Goal: Information Seeking & Learning: Check status

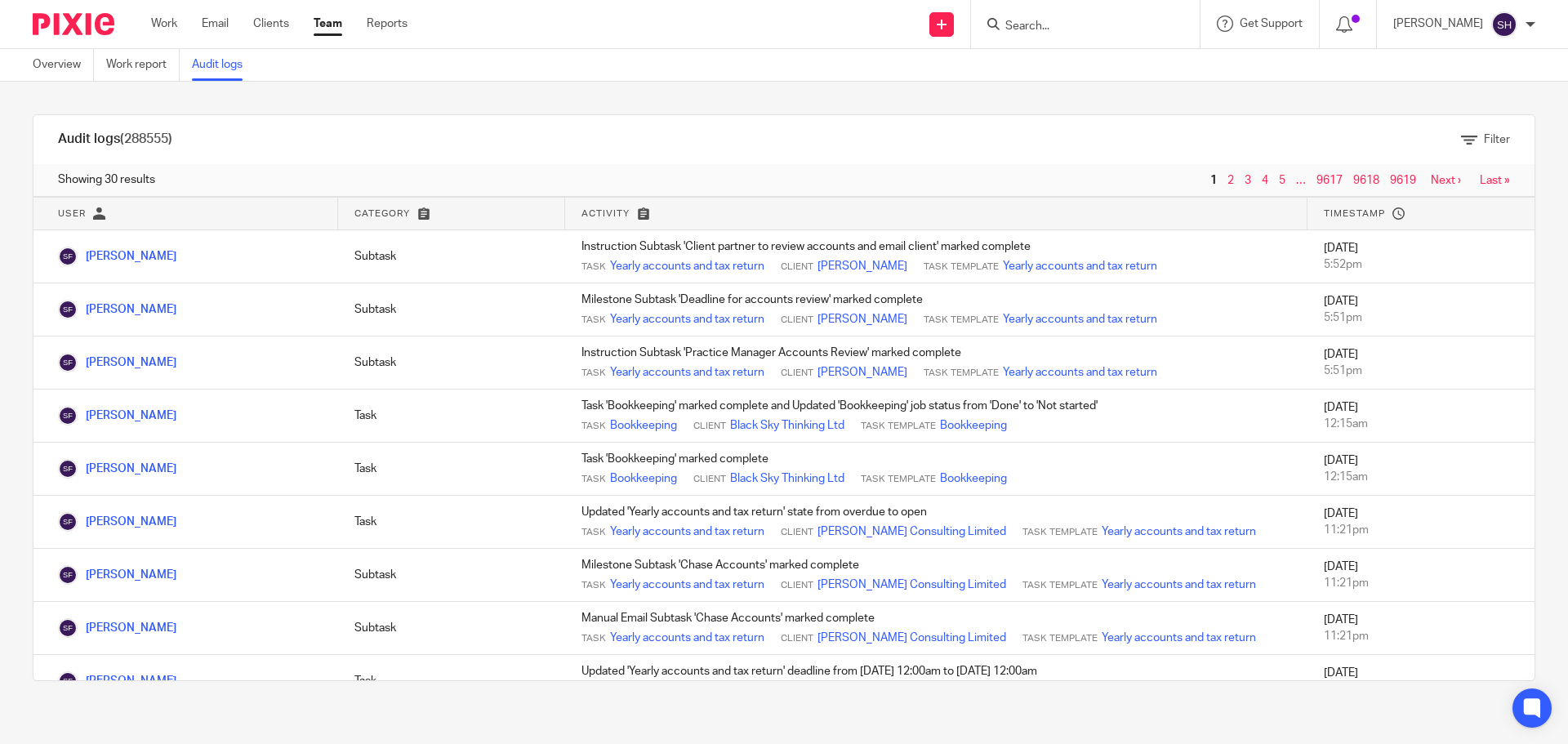
click at [223, 70] on link "Audit logs" at bounding box center [223, 64] width 63 height 31
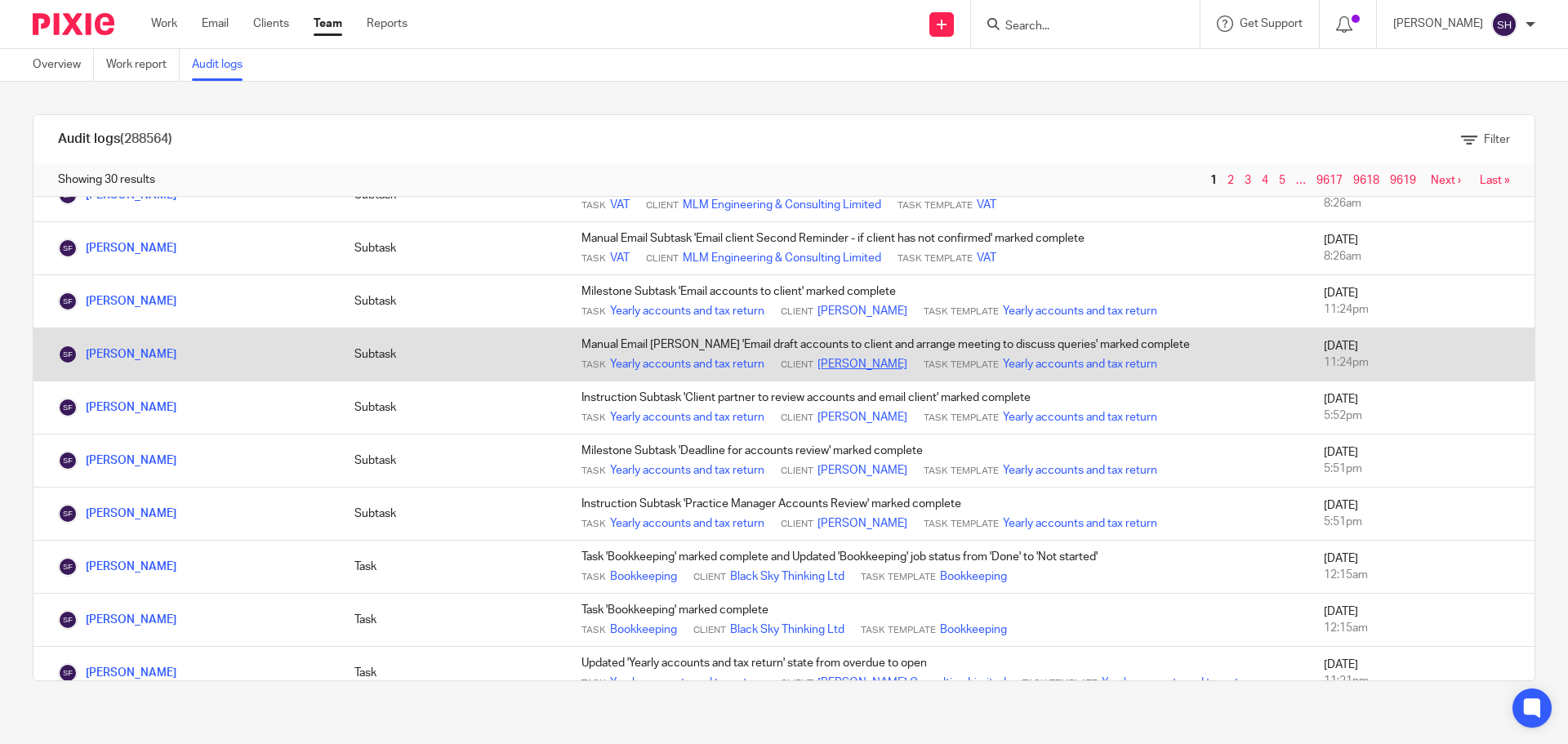
scroll to position [408, 0]
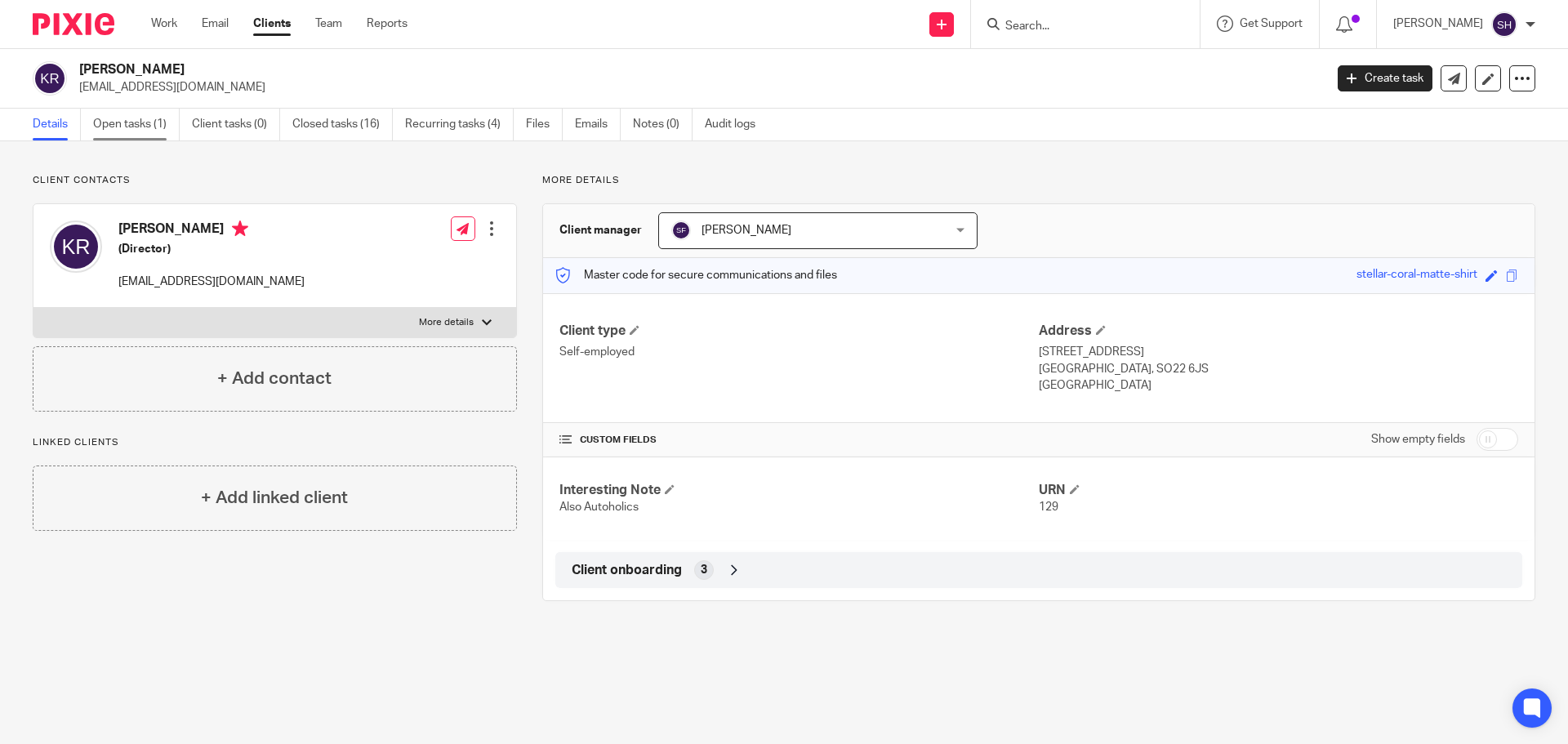
click at [131, 122] on link "Open tasks (1)" at bounding box center [136, 124] width 87 height 31
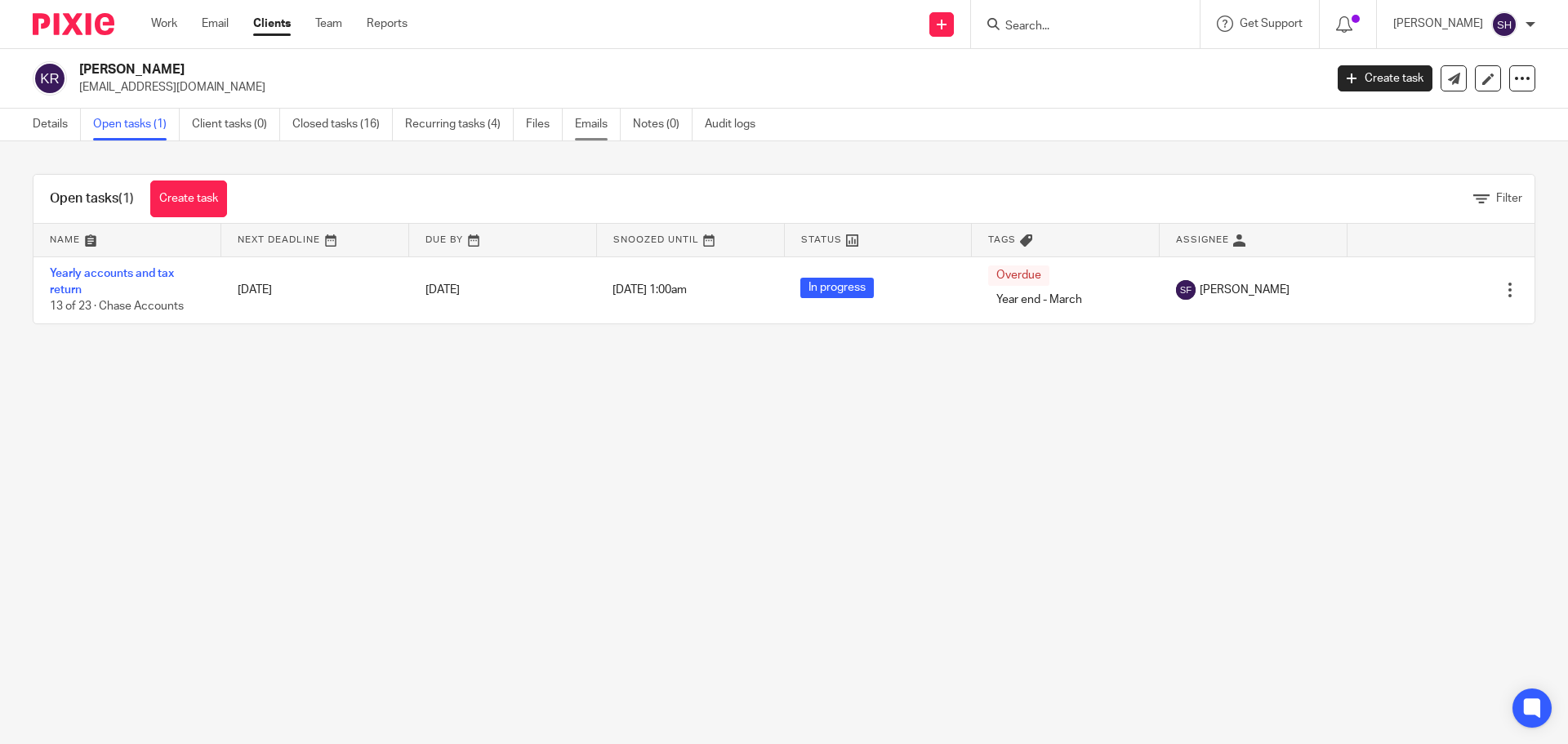
click at [601, 114] on link "Emails" at bounding box center [598, 124] width 46 height 31
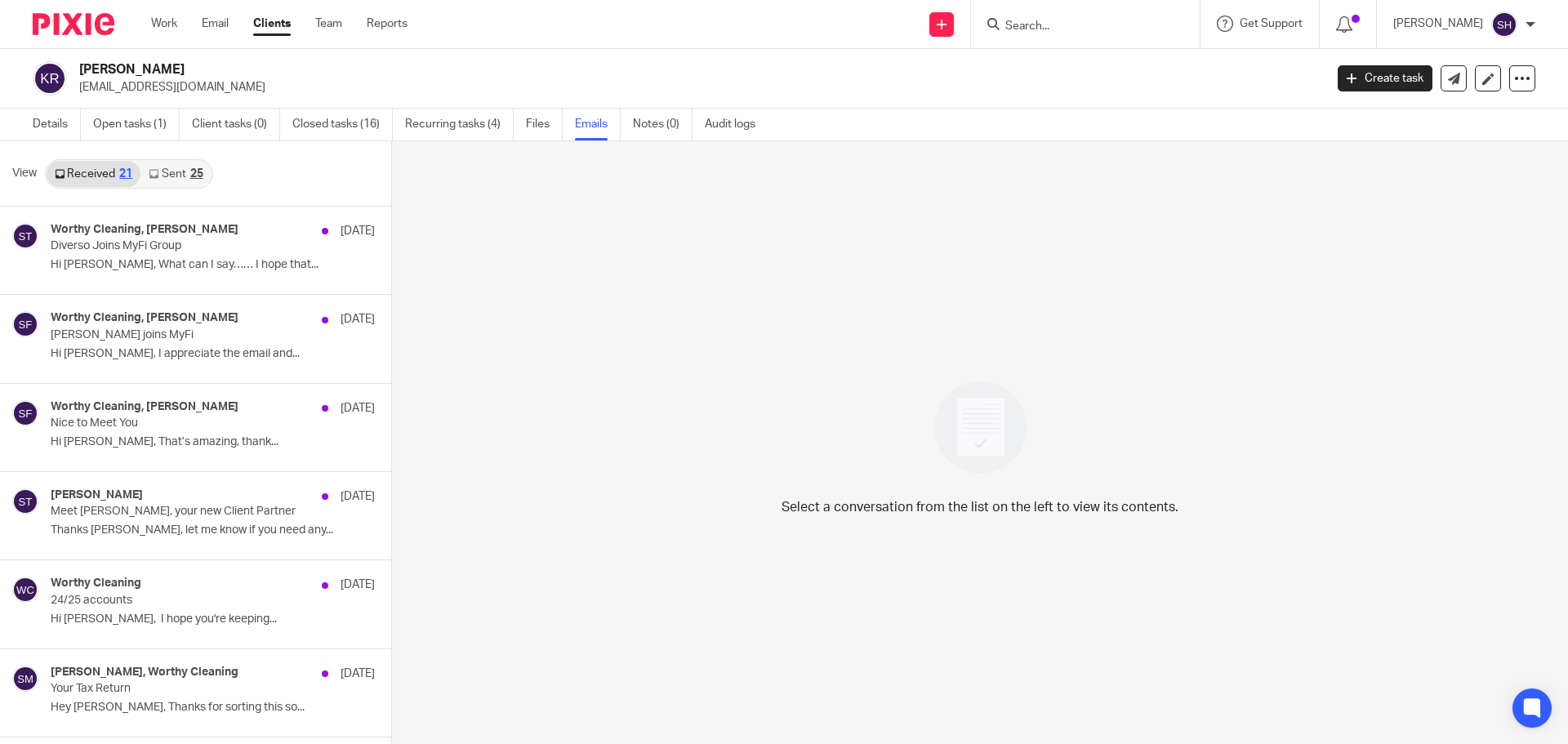
click at [175, 185] on link "Sent 25" at bounding box center [175, 174] width 71 height 26
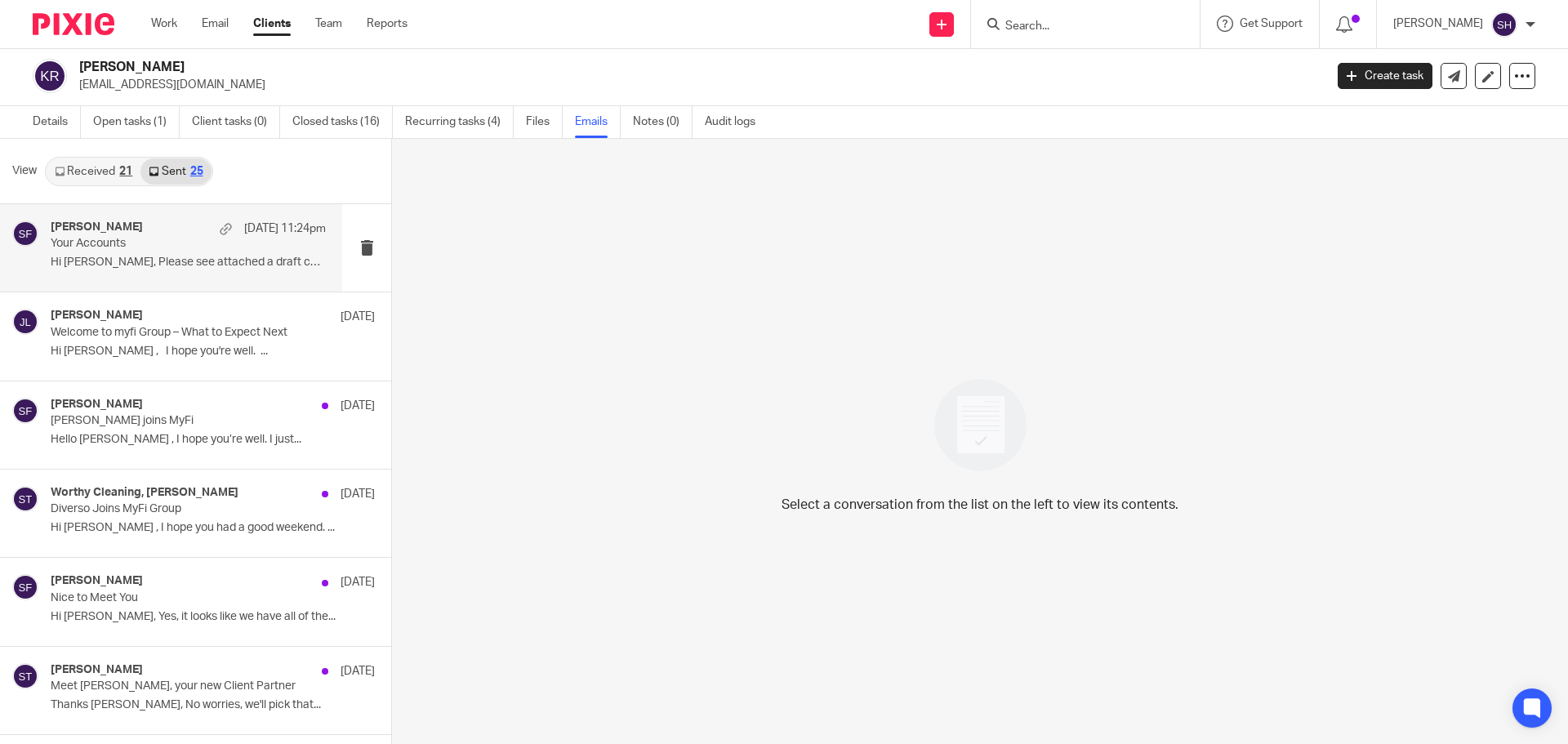
click at [214, 271] on div "Sarah Fox 16 Aug 11:24pm Your Accounts Hi Kevin, Please see attached a draft co…" at bounding box center [188, 247] width 276 height 54
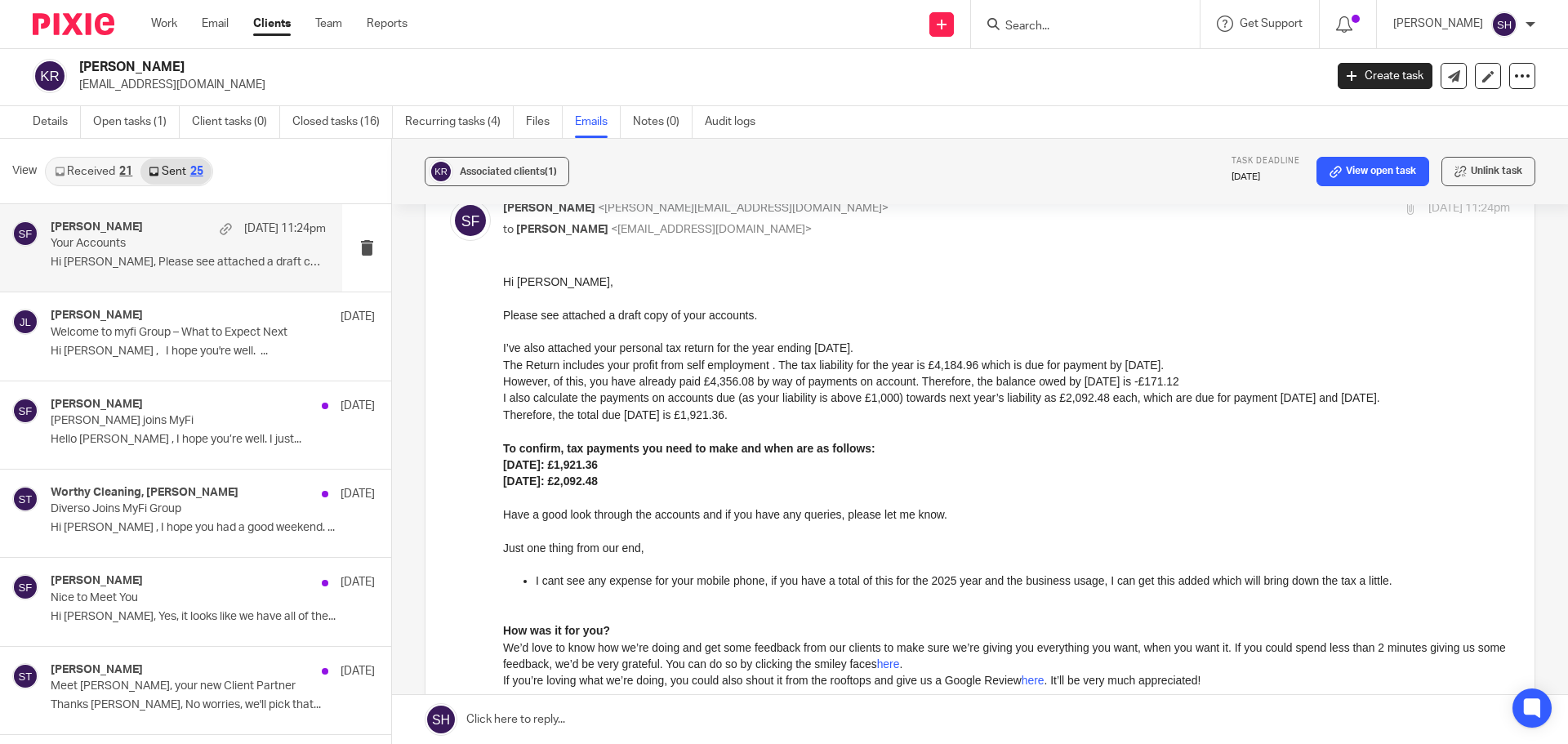
scroll to position [82, 0]
